Goal: Task Accomplishment & Management: Complete application form

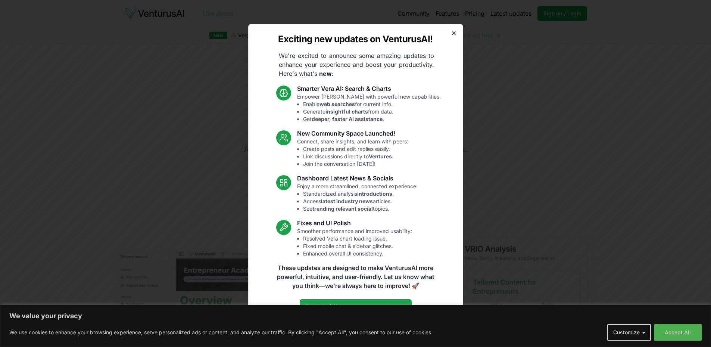
click at [454, 33] on icon "button" at bounding box center [454, 33] width 6 height 6
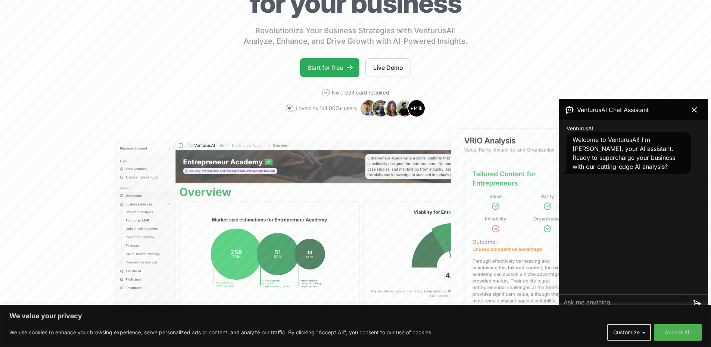
scroll to position [112, 0]
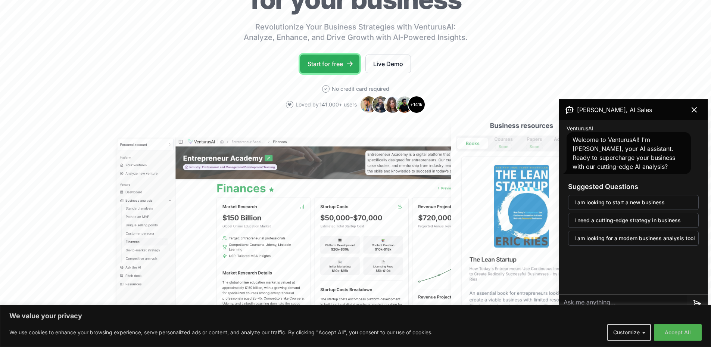
click at [311, 64] on link "Start for free" at bounding box center [329, 64] width 59 height 19
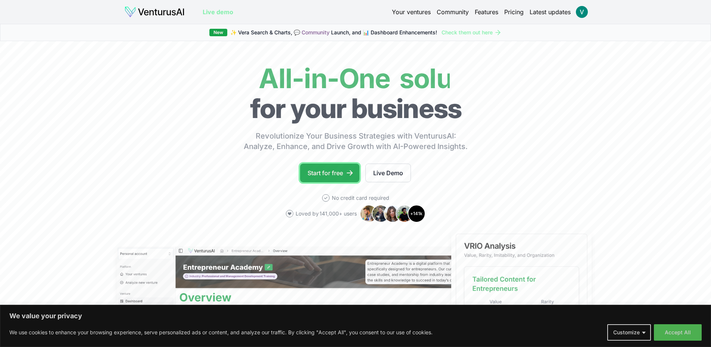
click at [330, 171] on link "Start for free" at bounding box center [329, 173] width 59 height 19
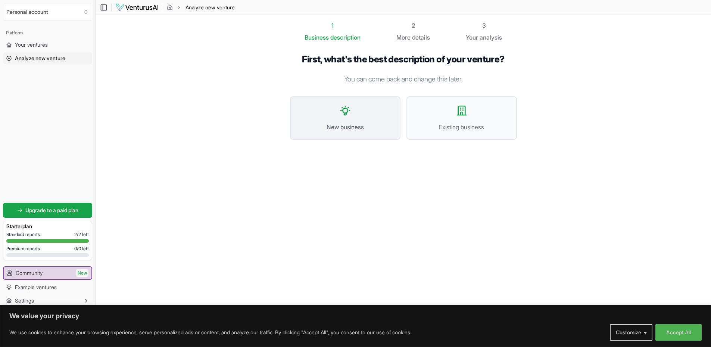
click at [370, 124] on span "New business" at bounding box center [345, 126] width 94 height 9
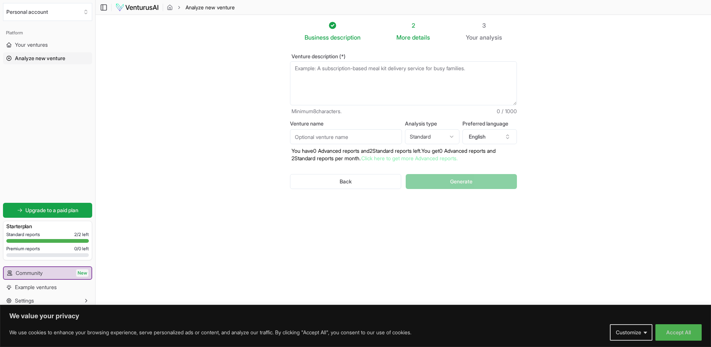
click at [323, 84] on textarea "Venture description (*)" at bounding box center [403, 83] width 227 height 44
paste textarea "Lor ipsumdo sit am consecte adipi elitse d eiusmod, temporinci utlaboreet dolor…"
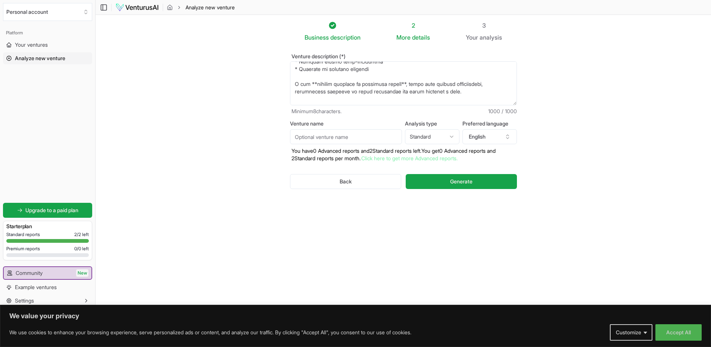
scroll to position [112, 0]
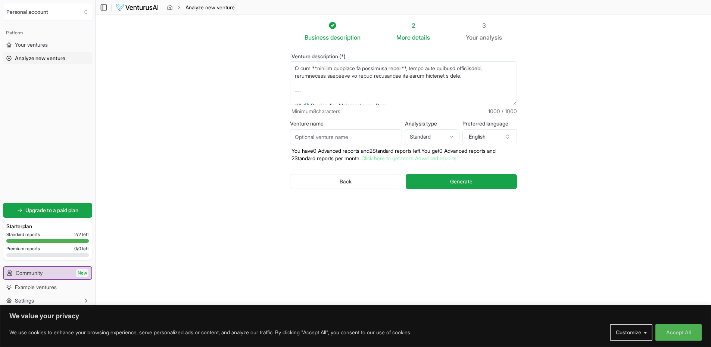
type textarea "Lor ipsumdo sit am consecte adipi elitse d eiusmod, temporinci utlaboreet dolor…"
click at [357, 85] on textarea "Venture description (*)" at bounding box center [403, 83] width 227 height 44
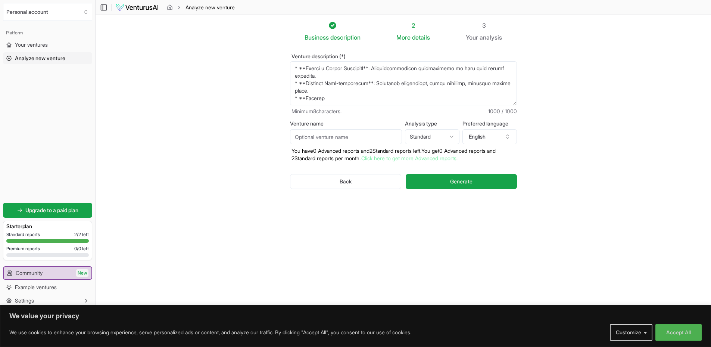
scroll to position [0, 0]
drag, startPoint x: 342, startPoint y: 102, endPoint x: 248, endPoint y: -1, distance: 139.3
click at [248, 0] on html "We value your privacy We use cookies to enhance your browsing experience, serve…" at bounding box center [355, 173] width 711 height 347
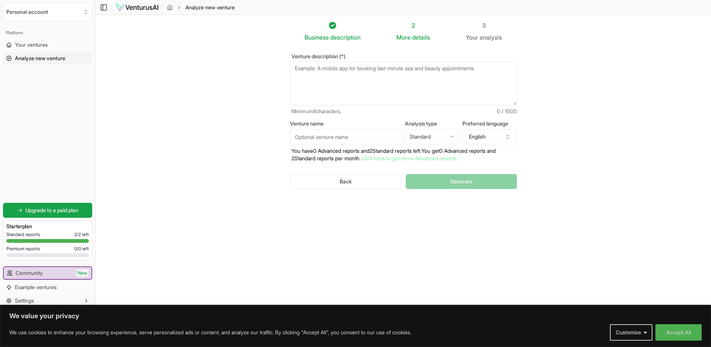
paste textarea "Loremip Dolor si Ametcon A elitsed doeius: Temporincididu utlabo (etdolo m aliq…"
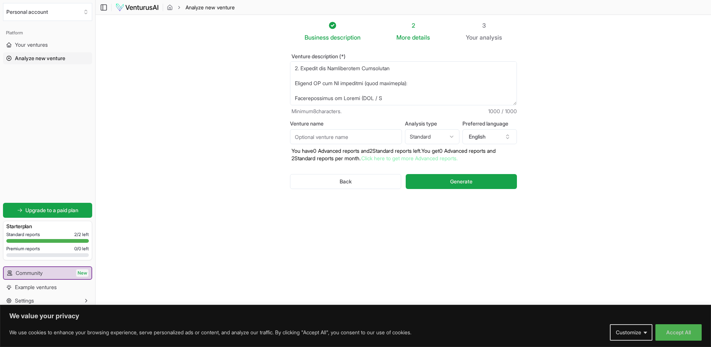
scroll to position [246, 0]
type textarea "Loremip Dolor si Ametcon A elitsed doeius: Temporincididu utlabo (etdolo m aliq…"
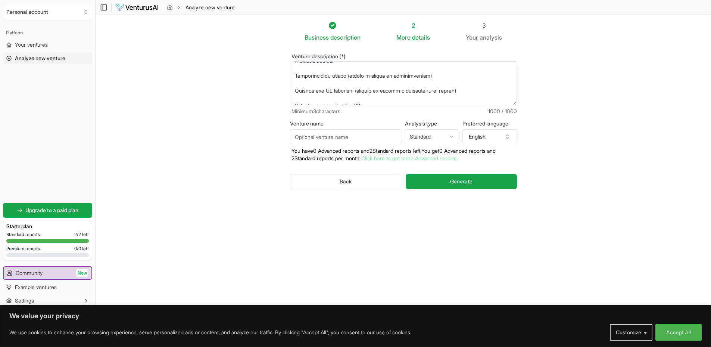
click at [305, 95] on textarea "Venture description (*)" at bounding box center [403, 83] width 227 height 44
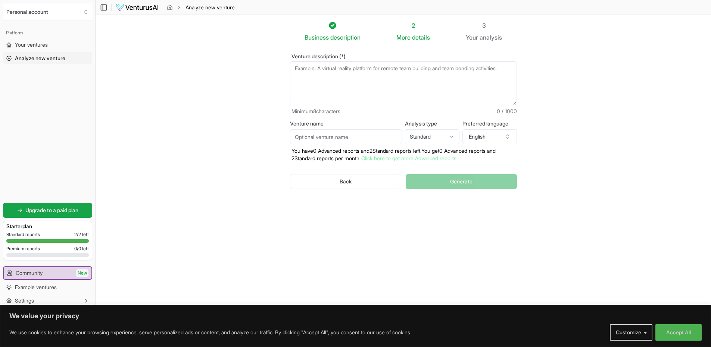
paste textarea "Loremip Dolor si Ametcon A elitsed doeius: Temporincididu utlabo (etdolo m aliq…"
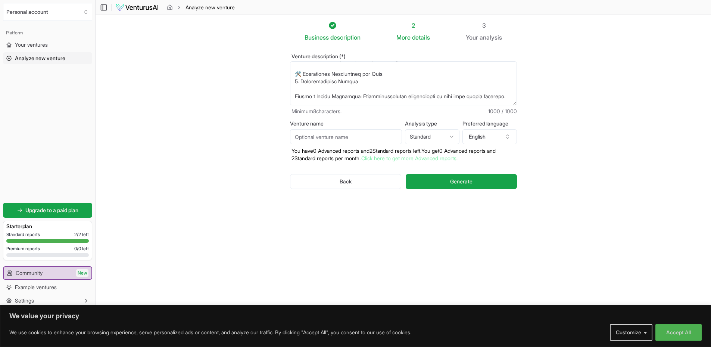
scroll to position [138, 0]
drag, startPoint x: 394, startPoint y: 100, endPoint x: 288, endPoint y: 70, distance: 110.1
click at [288, 70] on div "Venture description (*) Minimum 8 characters. 1000 / 1000 Venture name Analysis…" at bounding box center [403, 127] width 251 height 171
type textarea "Análise Geral do Projeto O projeto propõe: Infraestrutura física (postes e torr…"
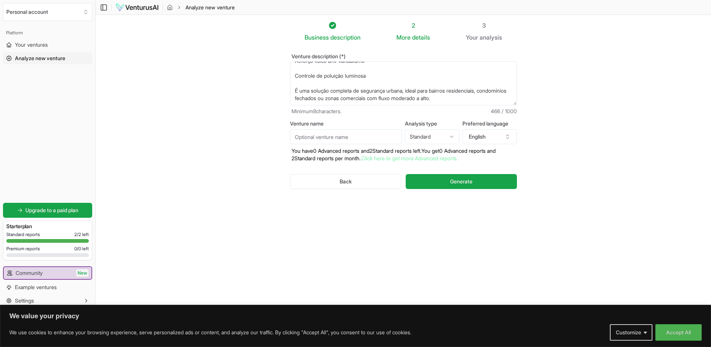
click at [314, 99] on textarea "Análise Geral do Projeto O projeto propõe: Infraestrutura física (postes e torr…" at bounding box center [403, 83] width 227 height 44
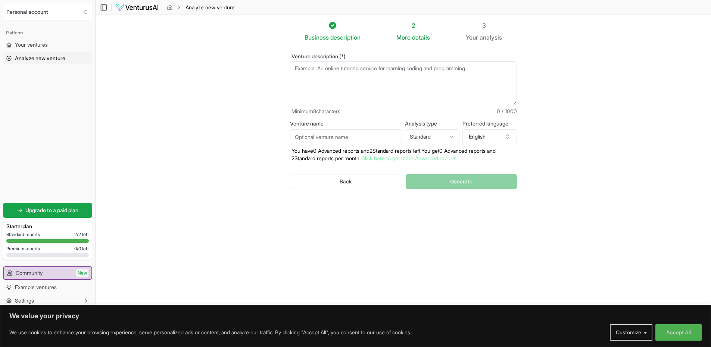
scroll to position [0, 0]
paste textarea "Torres e Postes de Monitoramento: A Doppelt instala postes de monitoramento equ…"
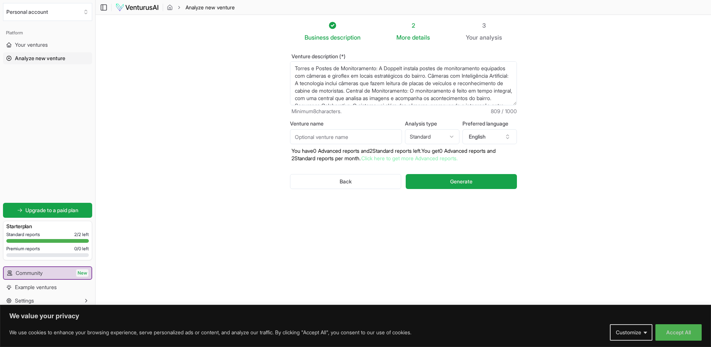
type textarea "Torres e Postes de Monitoramento: A Doppelt instala postes de monitoramento equ…"
click at [378, 141] on input "Venture name" at bounding box center [346, 136] width 112 height 15
type input "Exagon"
click at [440, 138] on html "We value your privacy We use cookies to enhance your browsing experience, serve…" at bounding box center [355, 173] width 711 height 347
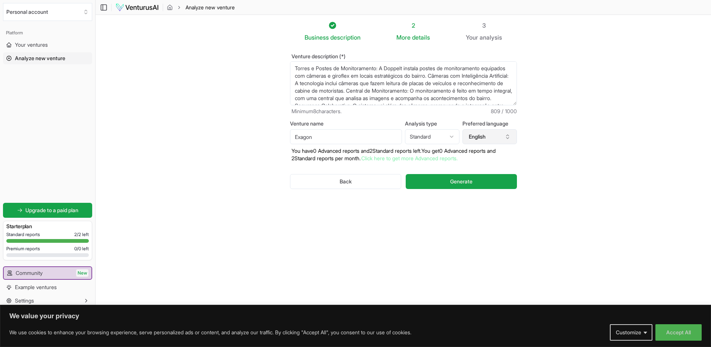
click at [508, 134] on icon "button" at bounding box center [508, 137] width 6 height 6
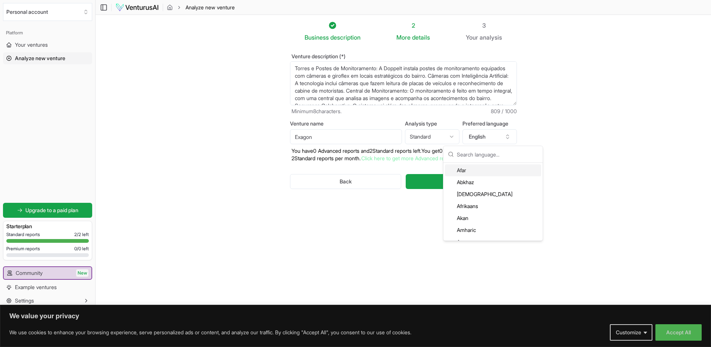
click at [505, 153] on input "text" at bounding box center [497, 154] width 81 height 16
type input "po"
click at [494, 207] on div "Portuguese" at bounding box center [493, 206] width 96 height 12
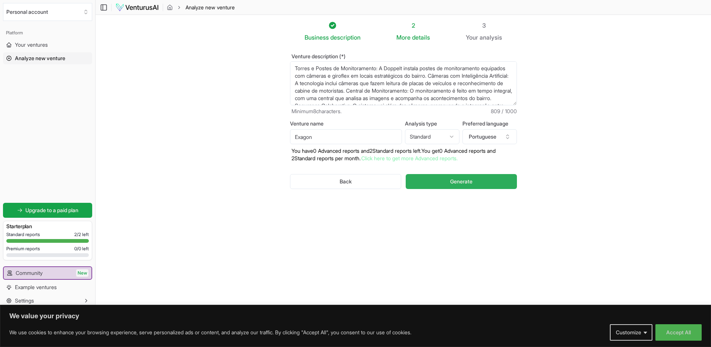
click at [460, 182] on span "Generate" at bounding box center [461, 181] width 22 height 7
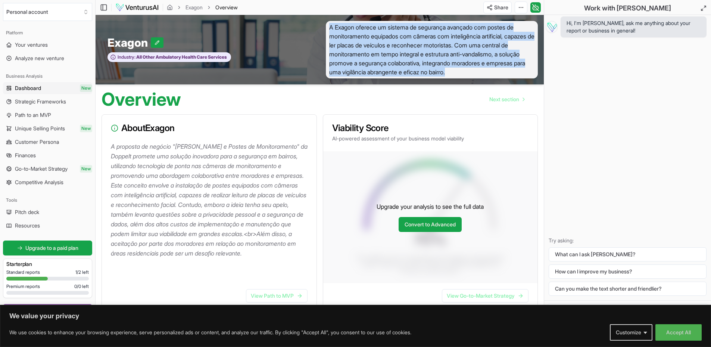
drag, startPoint x: 497, startPoint y: 73, endPoint x: 330, endPoint y: 24, distance: 174.2
click at [330, 24] on span "A Exagon oferece um sistema de segurança avançado com postes de monitoramento e…" at bounding box center [432, 49] width 212 height 57
copy span "A Exagon oferece um sistema de segurança avançado com postes de monitoramento e…"
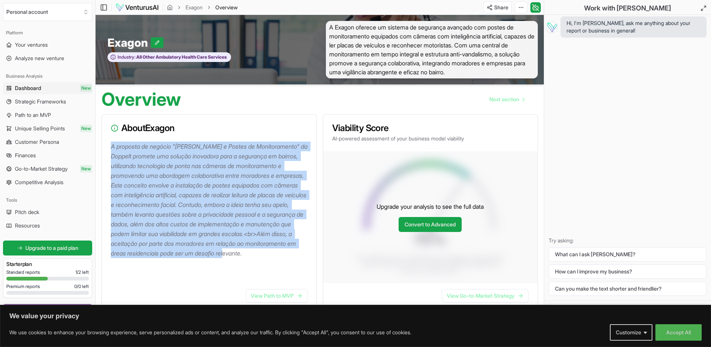
drag, startPoint x: 110, startPoint y: 147, endPoint x: 236, endPoint y: 260, distance: 169.2
click at [236, 260] on div "A proposta de negócio "[PERSON_NAME] e Postes de Monitoramento" da Doppelt prom…" at bounding box center [209, 211] width 215 height 141
copy p "A proposta de negócio "[PERSON_NAME] e Postes de Monitoramento" da Doppelt prom…"
click at [34, 101] on span "Strategic Frameworks" at bounding box center [40, 101] width 51 height 7
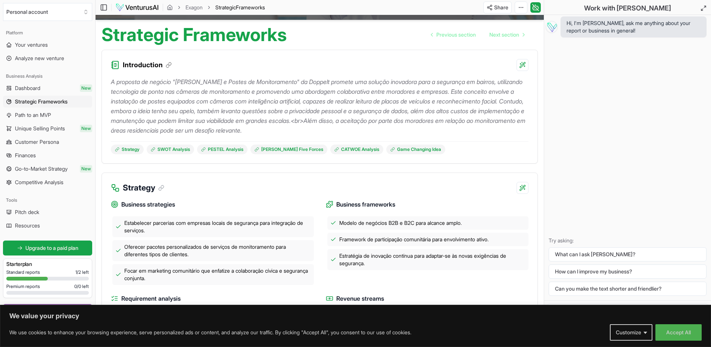
scroll to position [37, 0]
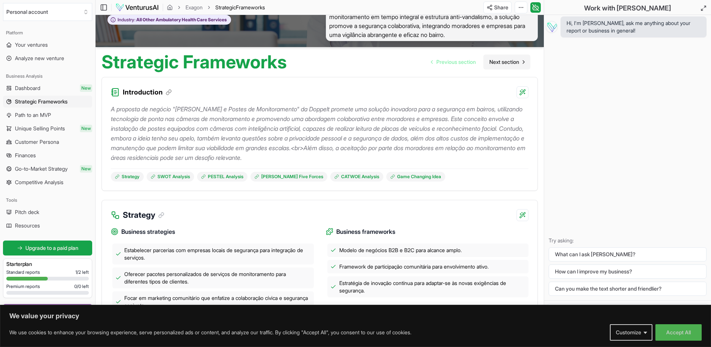
click at [513, 59] on span "Next section" at bounding box center [504, 61] width 30 height 7
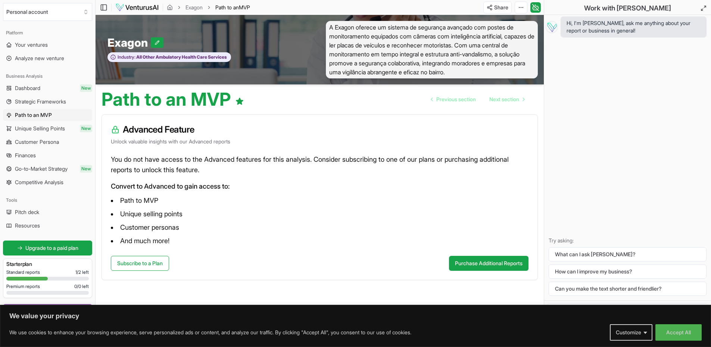
scroll to position [0, 0]
click at [509, 101] on span "Next section" at bounding box center [504, 98] width 30 height 7
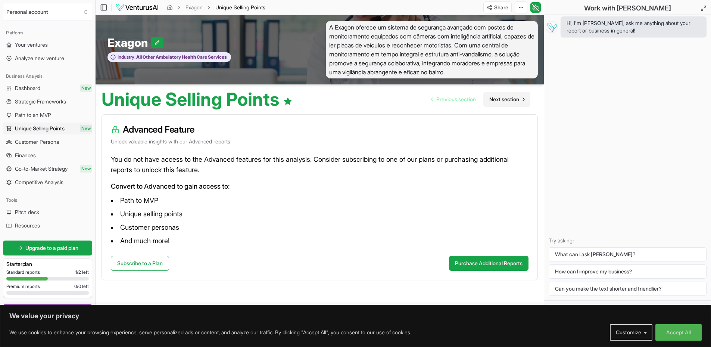
click at [506, 100] on span "Next section" at bounding box center [504, 99] width 30 height 7
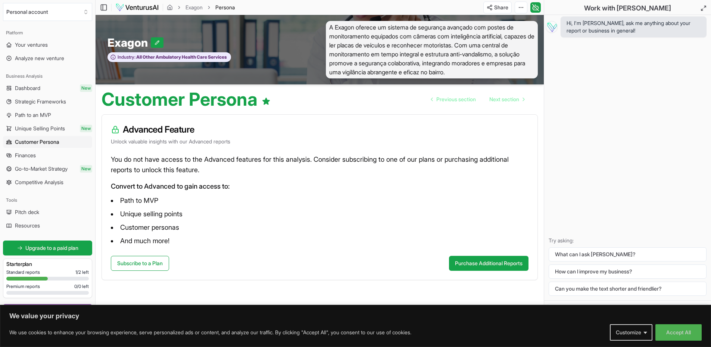
click at [27, 144] on span "Customer Persona" at bounding box center [37, 141] width 44 height 7
click at [25, 156] on span "Finances" at bounding box center [25, 155] width 21 height 7
click at [36, 177] on link "Competitive Analysis" at bounding box center [47, 182] width 89 height 12
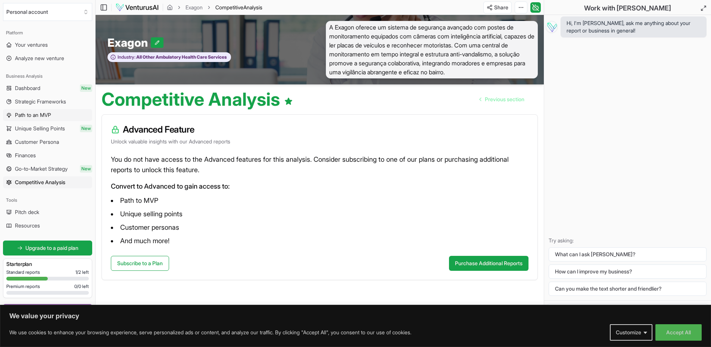
click at [32, 114] on span "Path to an MVP" at bounding box center [33, 114] width 36 height 7
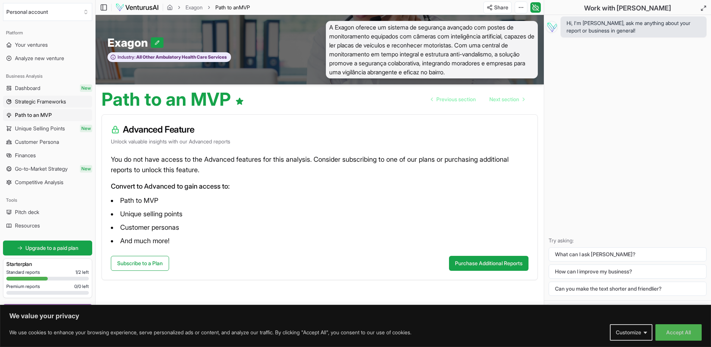
click at [40, 106] on link "Strategic Frameworks" at bounding box center [47, 102] width 89 height 12
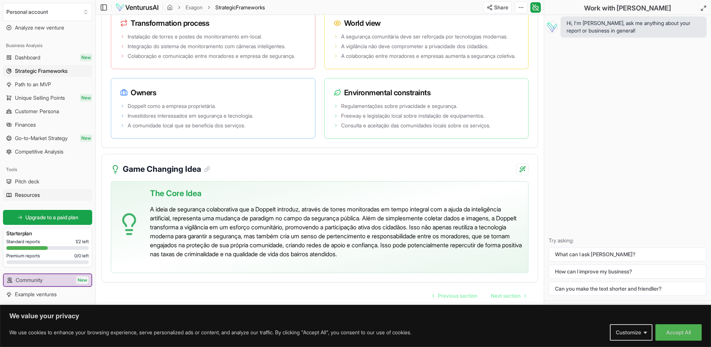
scroll to position [38, 0]
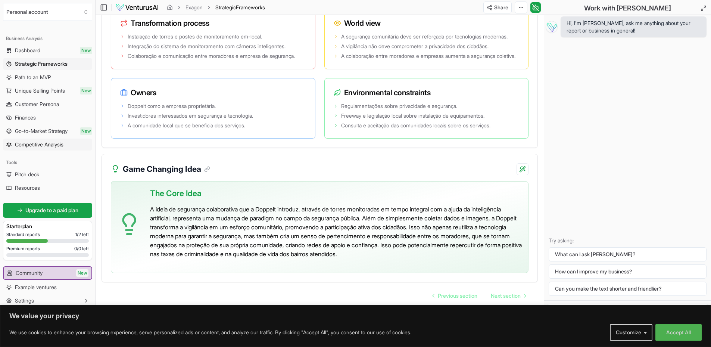
click at [52, 140] on link "Competitive Analysis" at bounding box center [47, 145] width 89 height 12
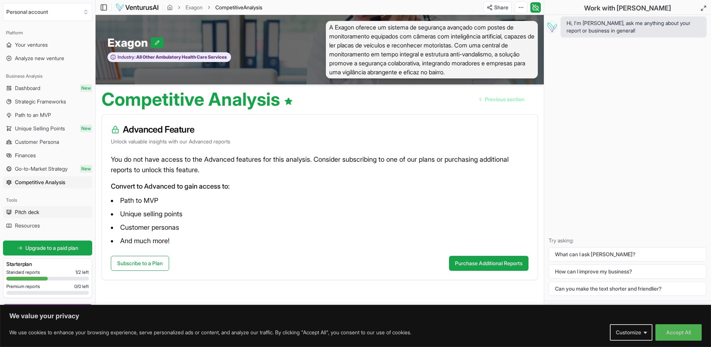
click at [35, 217] on link "Pitch deck" at bounding box center [47, 212] width 89 height 12
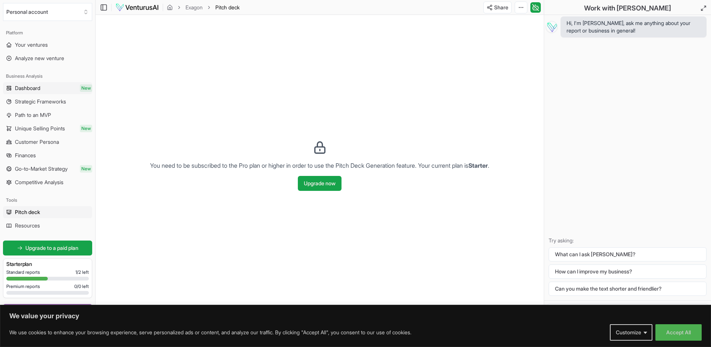
click at [34, 89] on span "Dashboard" at bounding box center [27, 87] width 25 height 7
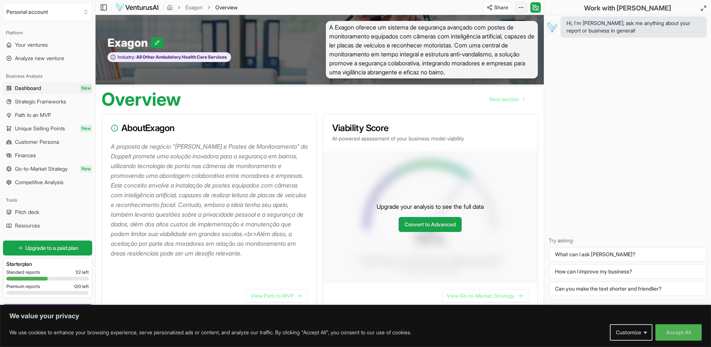
drag, startPoint x: 531, startPoint y: 4, endPoint x: 526, endPoint y: 5, distance: 5.0
click at [529, 4] on div "Share Toggle Chat Sidebar" at bounding box center [511, 7] width 63 height 12
click at [526, 6] on html "We value your privacy We use cookies to enhance your browsing experience, serve…" at bounding box center [355, 173] width 711 height 347
click at [504, 34] on div "Download PDF" at bounding box center [492, 35] width 61 height 12
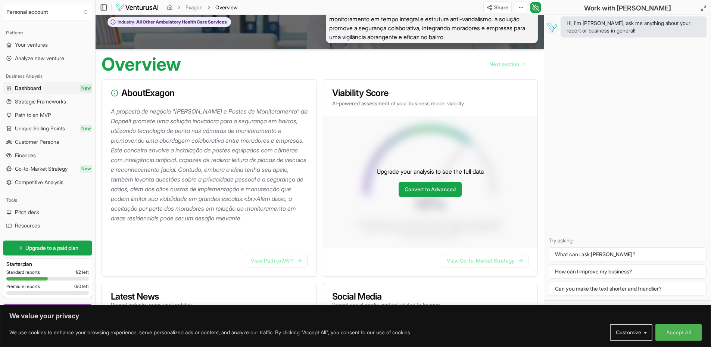
scroll to position [37, 0]
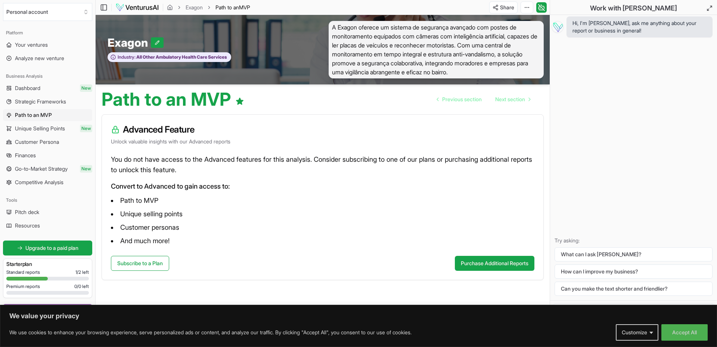
drag, startPoint x: 332, startPoint y: 80, endPoint x: 356, endPoint y: 162, distance: 85.2
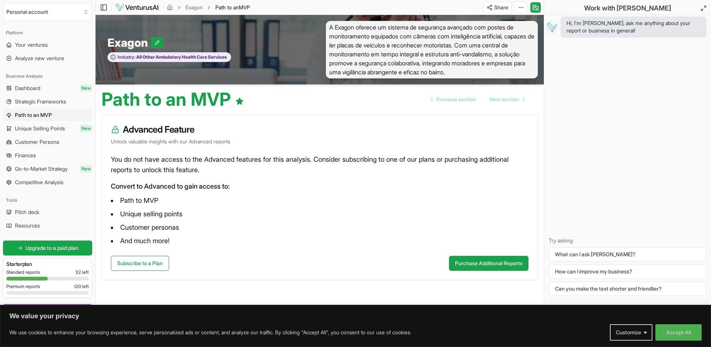
drag, startPoint x: 356, startPoint y: 162, endPoint x: 336, endPoint y: 210, distance: 51.7
click at [336, 210] on li "Unique selling points" at bounding box center [320, 214] width 418 height 12
